Goal: Task Accomplishment & Management: Manage account settings

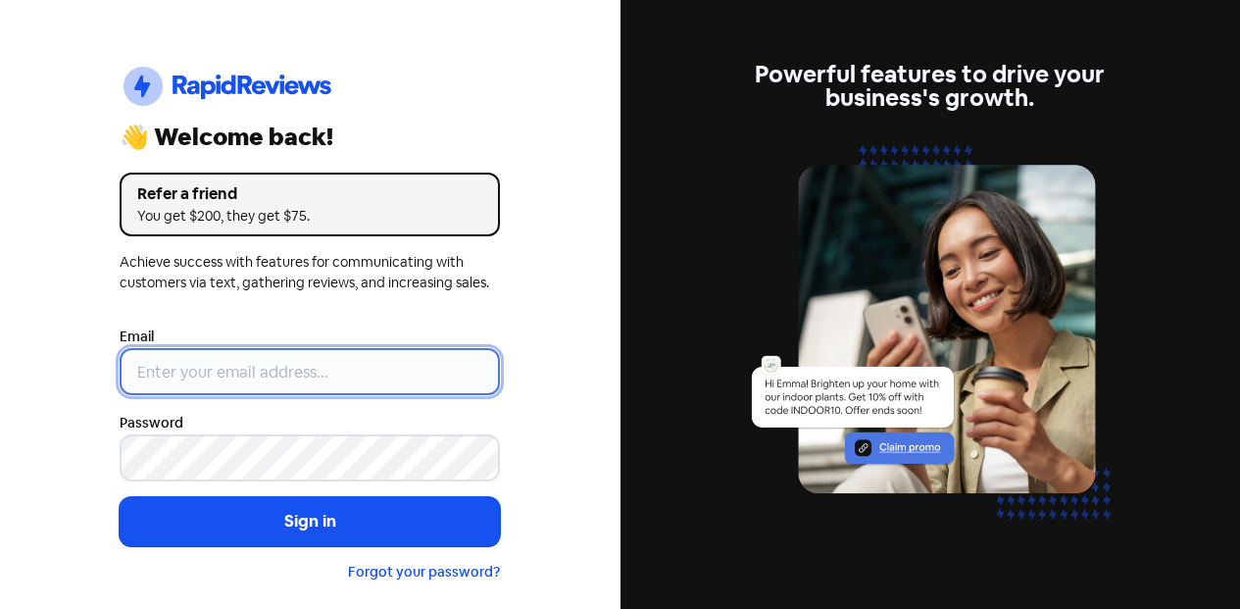
type input "[EMAIL_ADDRESS][DOMAIN_NAME]"
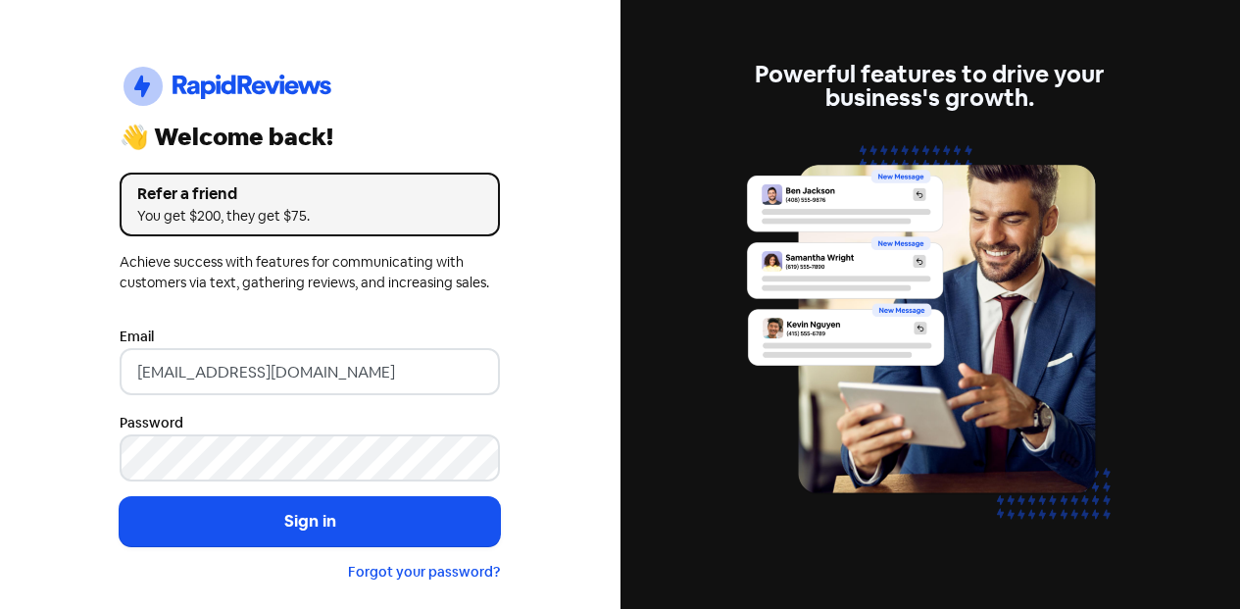
click at [315, 485] on form "Email info@theclassicjewellers.com Password Sign in Forgot your password?" at bounding box center [310, 453] width 380 height 258
click at [308, 503] on button "Sign in" at bounding box center [310, 521] width 380 height 49
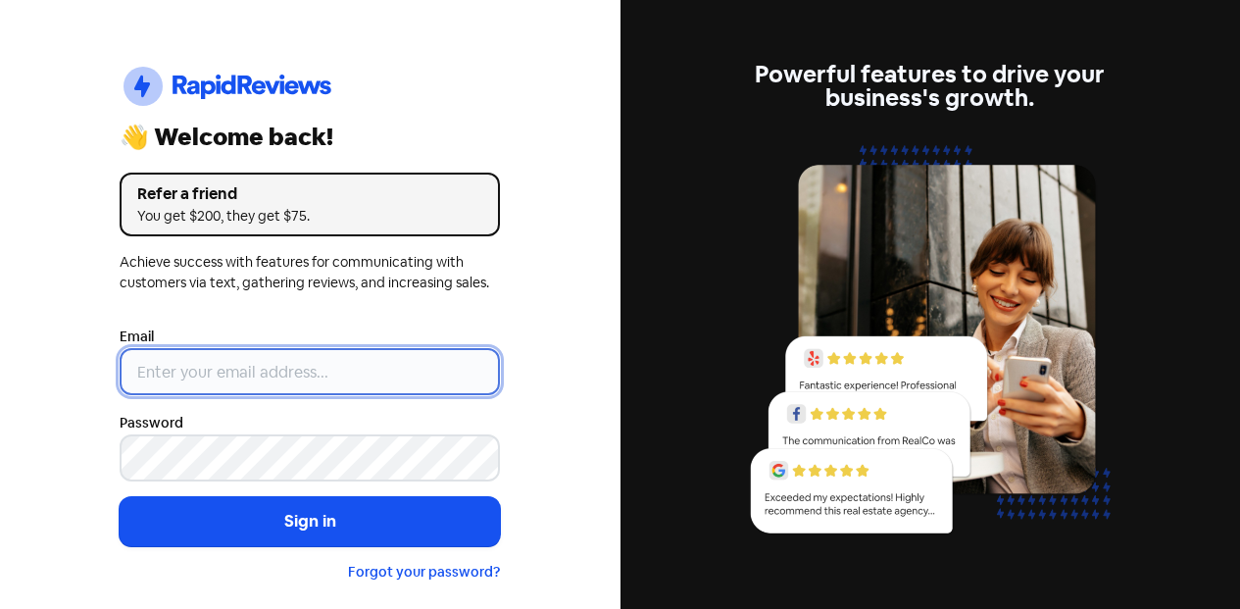
click at [342, 362] on input "email" at bounding box center [310, 371] width 380 height 47
type input "[EMAIL_ADDRESS][DOMAIN_NAME]"
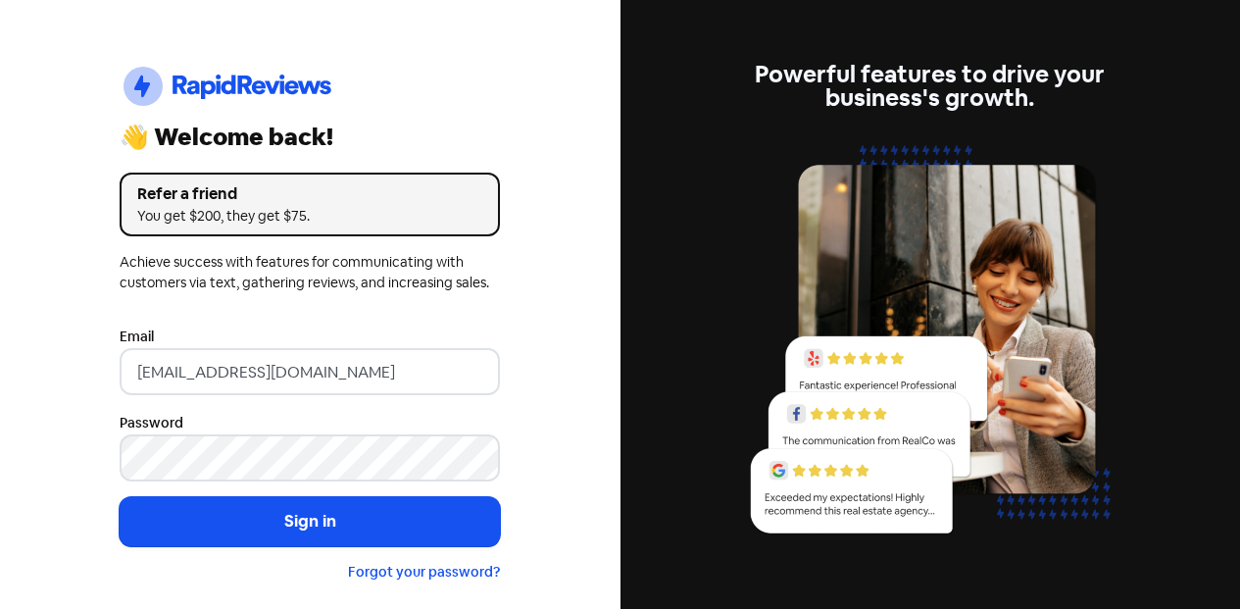
click at [181, 515] on button "Sign in" at bounding box center [310, 521] width 380 height 49
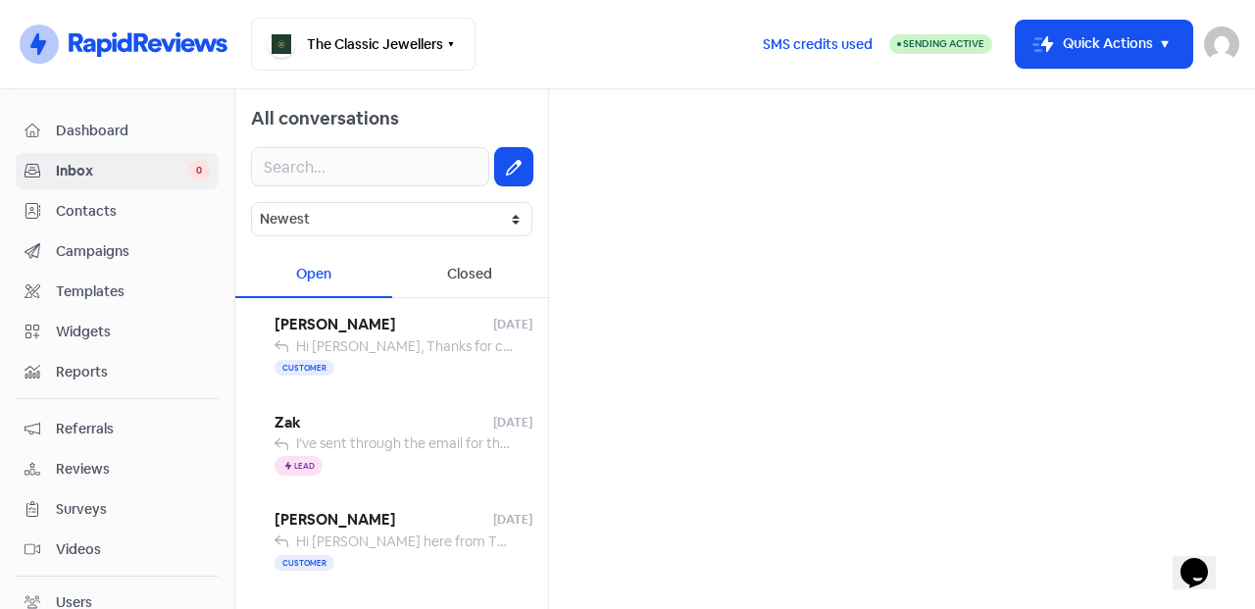
click at [440, 355] on div "Hi Asmahan, Thanks for choosing The Classic Jewellers! Would you take a moment …" at bounding box center [405, 346] width 218 height 21
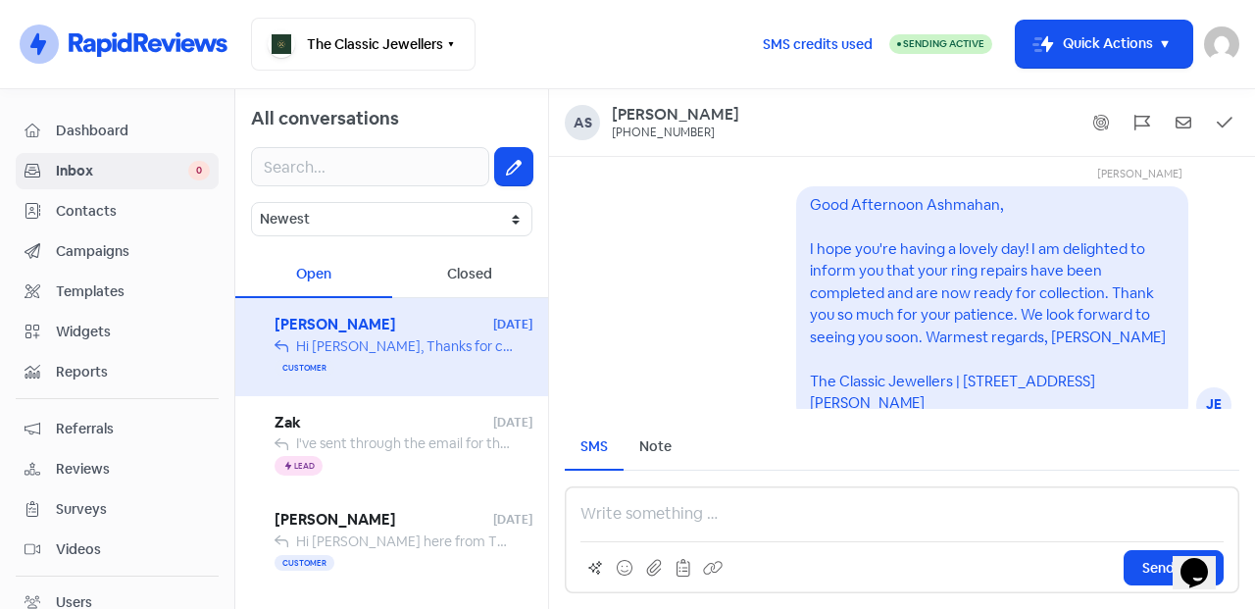
scroll to position [1, 0]
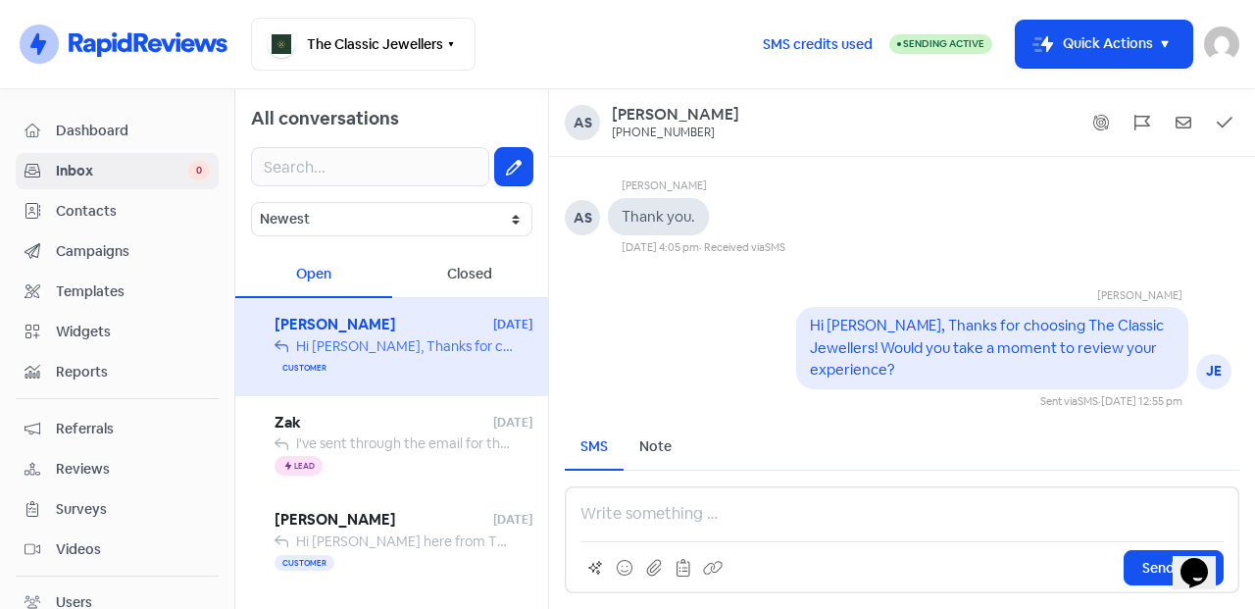
click at [383, 430] on span "Zak" at bounding box center [383, 423] width 219 height 23
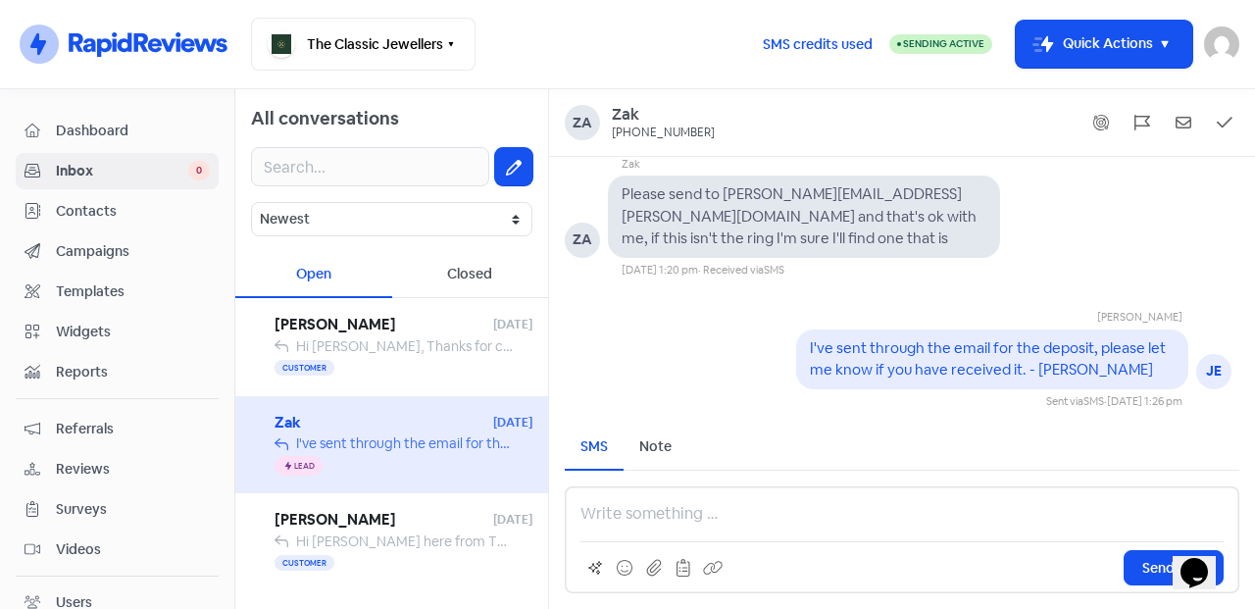
scroll to position [164, 0]
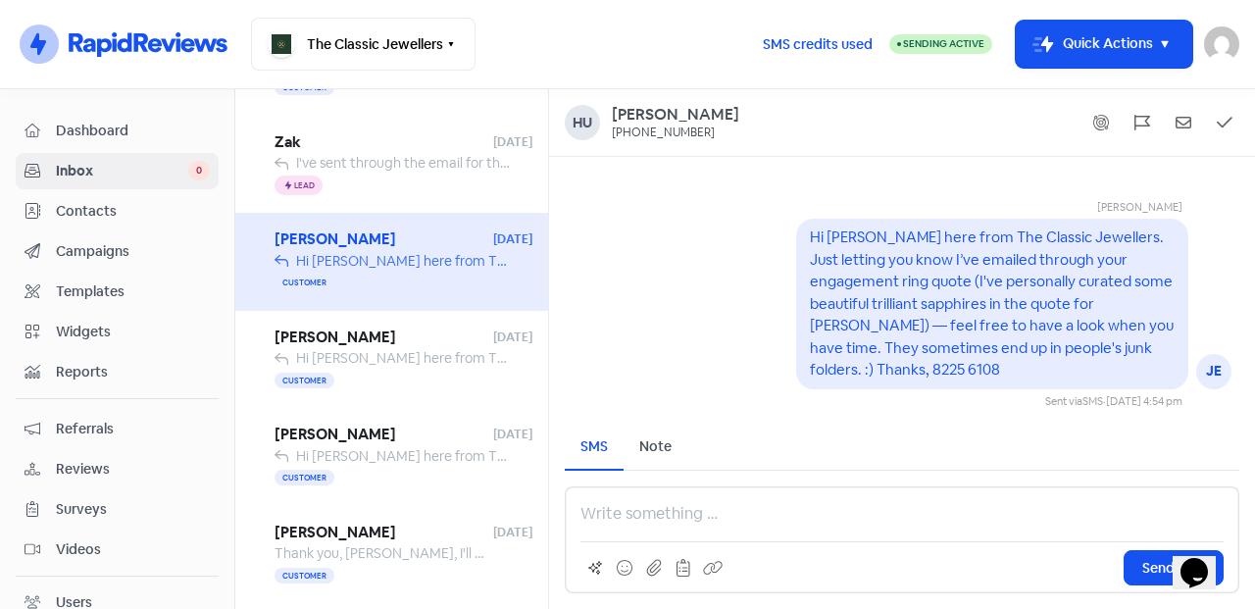
scroll to position [326, 0]
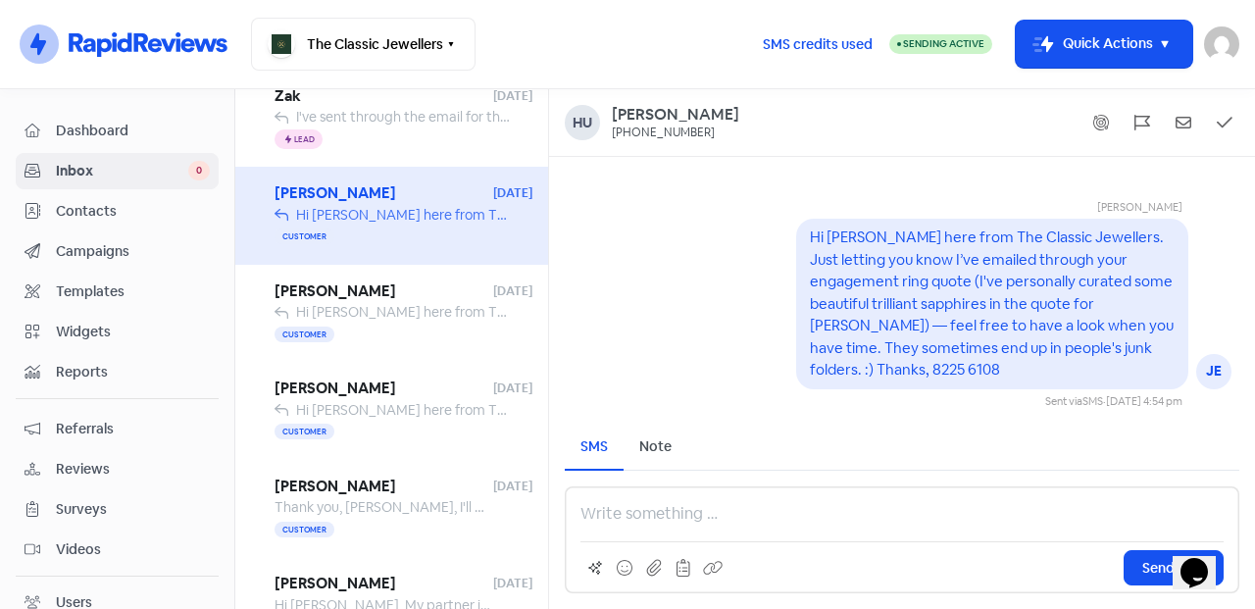
click at [421, 335] on div "Customer" at bounding box center [403, 334] width 258 height 24
